Goal: Task Accomplishment & Management: Manage account settings

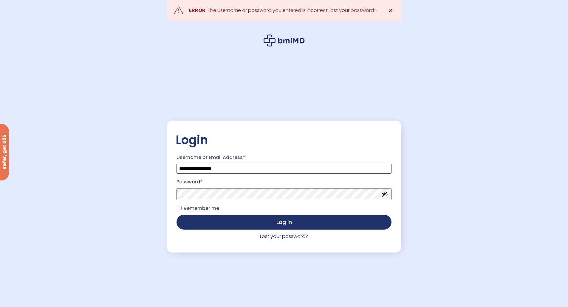
click at [386, 196] on button "Show password" at bounding box center [384, 194] width 7 height 7
click at [191, 221] on button "Log in" at bounding box center [284, 221] width 215 height 15
drag, startPoint x: 231, startPoint y: 171, endPoint x: 170, endPoint y: 170, distance: 61.1
click at [170, 170] on div "**********" at bounding box center [284, 187] width 234 height 108
click at [278, 238] on link "Lost your password?" at bounding box center [284, 236] width 48 height 7
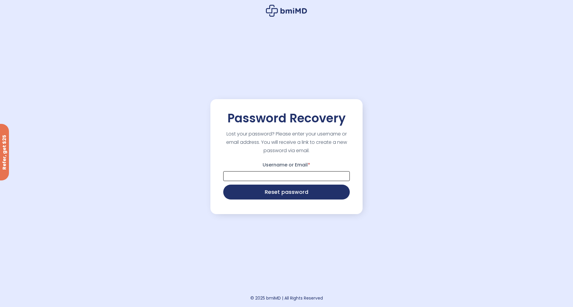
click at [267, 180] on input "Username or Email *" at bounding box center [286, 176] width 126 height 10
paste input "**********"
type input "**********"
click at [268, 194] on button "Reset password" at bounding box center [286, 191] width 126 height 15
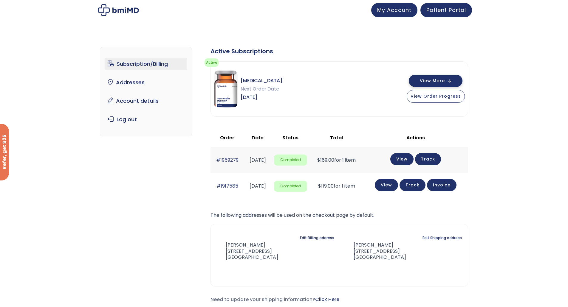
click at [438, 83] on span "View More" at bounding box center [432, 81] width 25 height 4
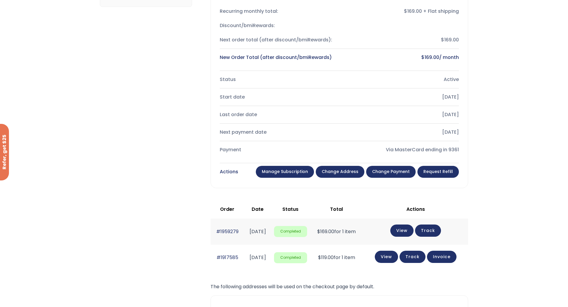
scroll to position [149, 0]
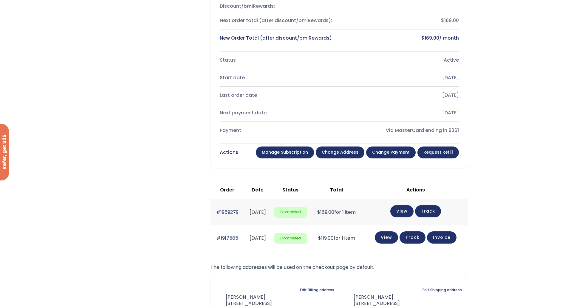
click at [299, 151] on link "Manage Subscription" at bounding box center [285, 153] width 58 height 12
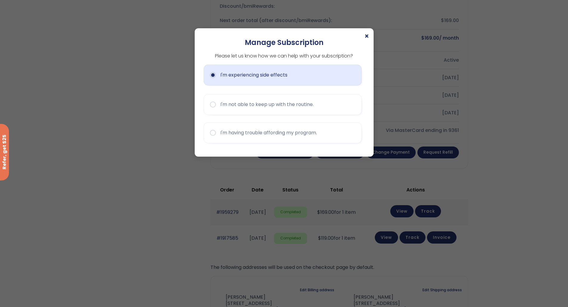
click at [214, 77] on button "I'm experiencing side effects" at bounding box center [283, 75] width 158 height 21
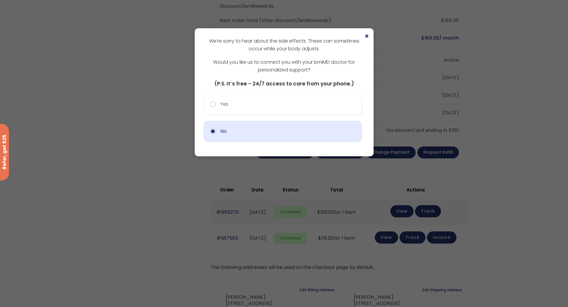
click at [215, 131] on button "No" at bounding box center [283, 131] width 158 height 21
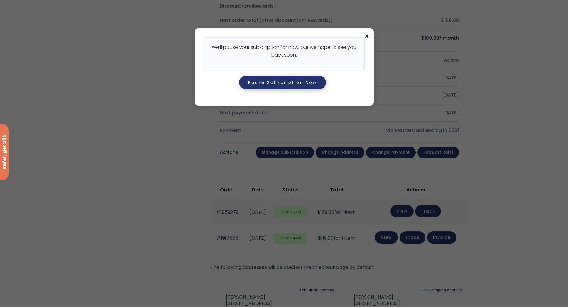
click at [295, 86] on button "Pause Subscription Now" at bounding box center [282, 83] width 87 height 14
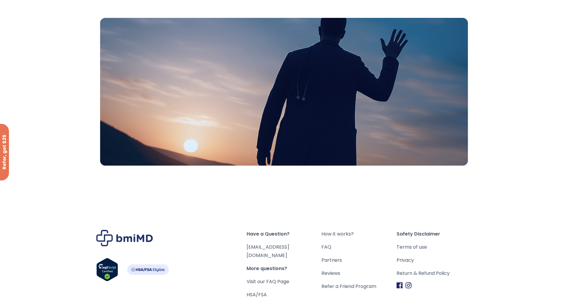
scroll to position [119, 0]
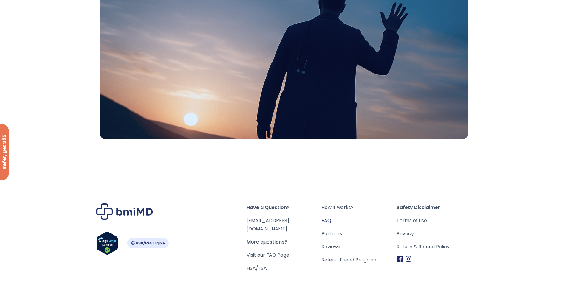
click at [325, 221] on link "FAQ" at bounding box center [358, 221] width 75 height 8
